Goal: Task Accomplishment & Management: Use online tool/utility

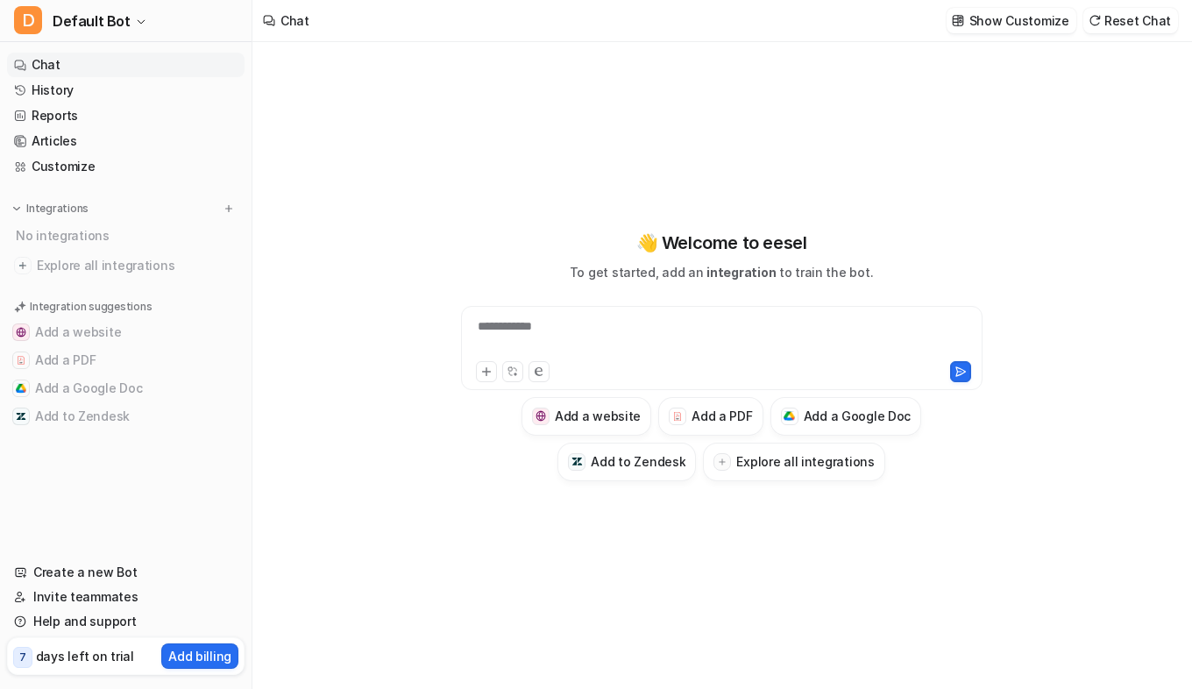
type textarea "**********"
click at [485, 370] on icon at bounding box center [486, 371] width 12 height 12
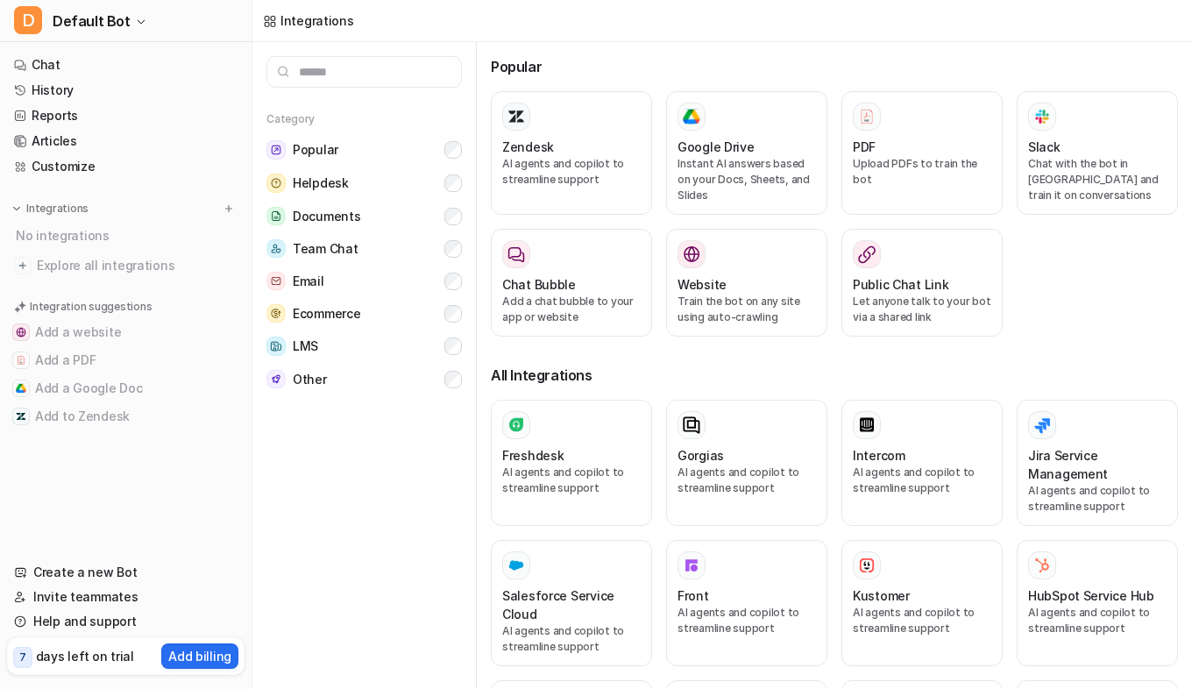
click at [314, 380] on span "Other" at bounding box center [310, 380] width 34 height 18
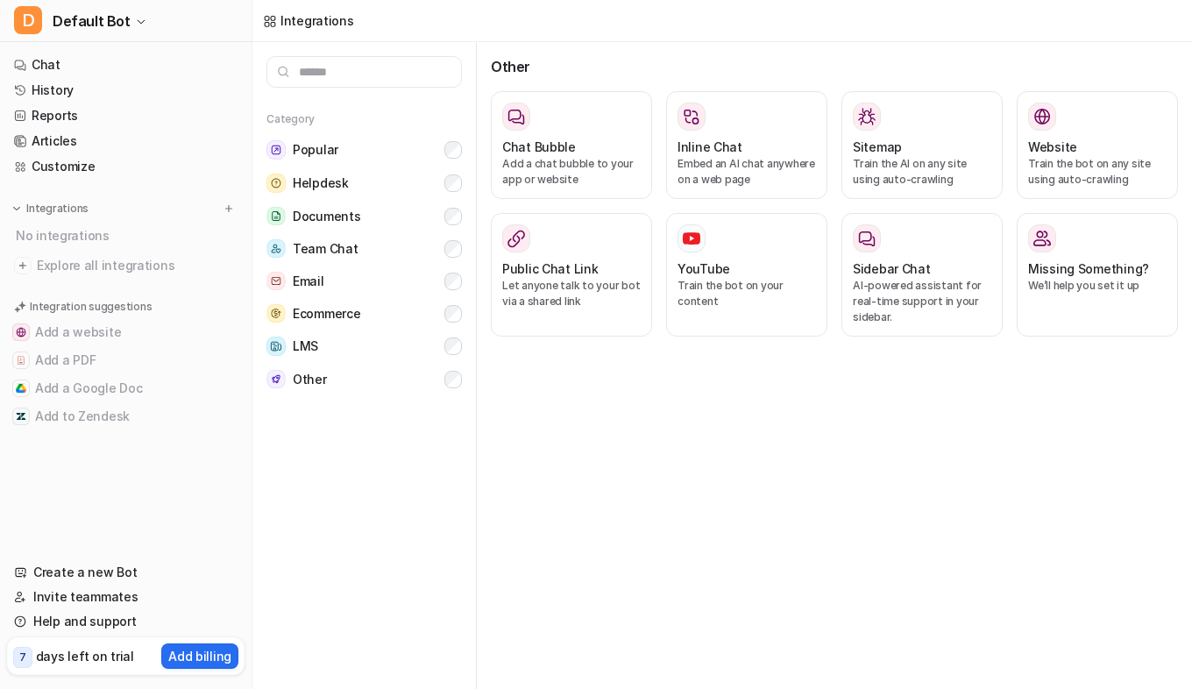
click at [63, 355] on button "Add a PDF" at bounding box center [125, 360] width 237 height 28
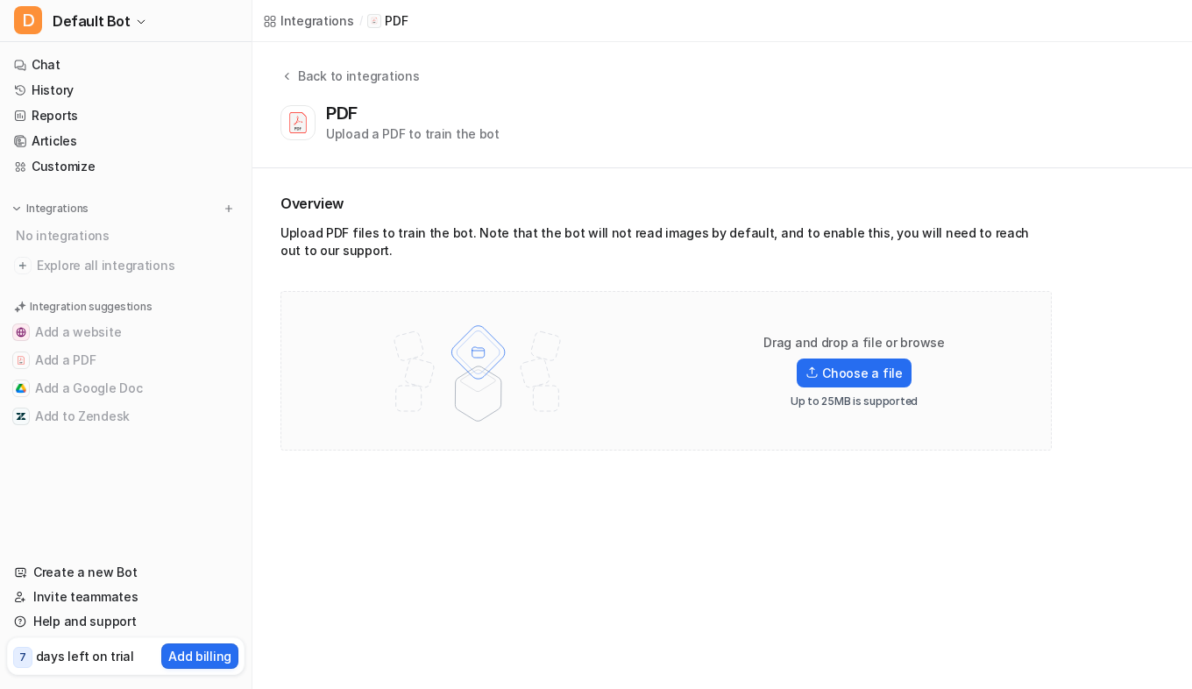
click at [875, 367] on label "Choose a file" at bounding box center [854, 372] width 114 height 29
click at [0, 0] on input "Choose a file" at bounding box center [0, 0] width 0 height 0
